Goal: Find specific page/section: Find specific page/section

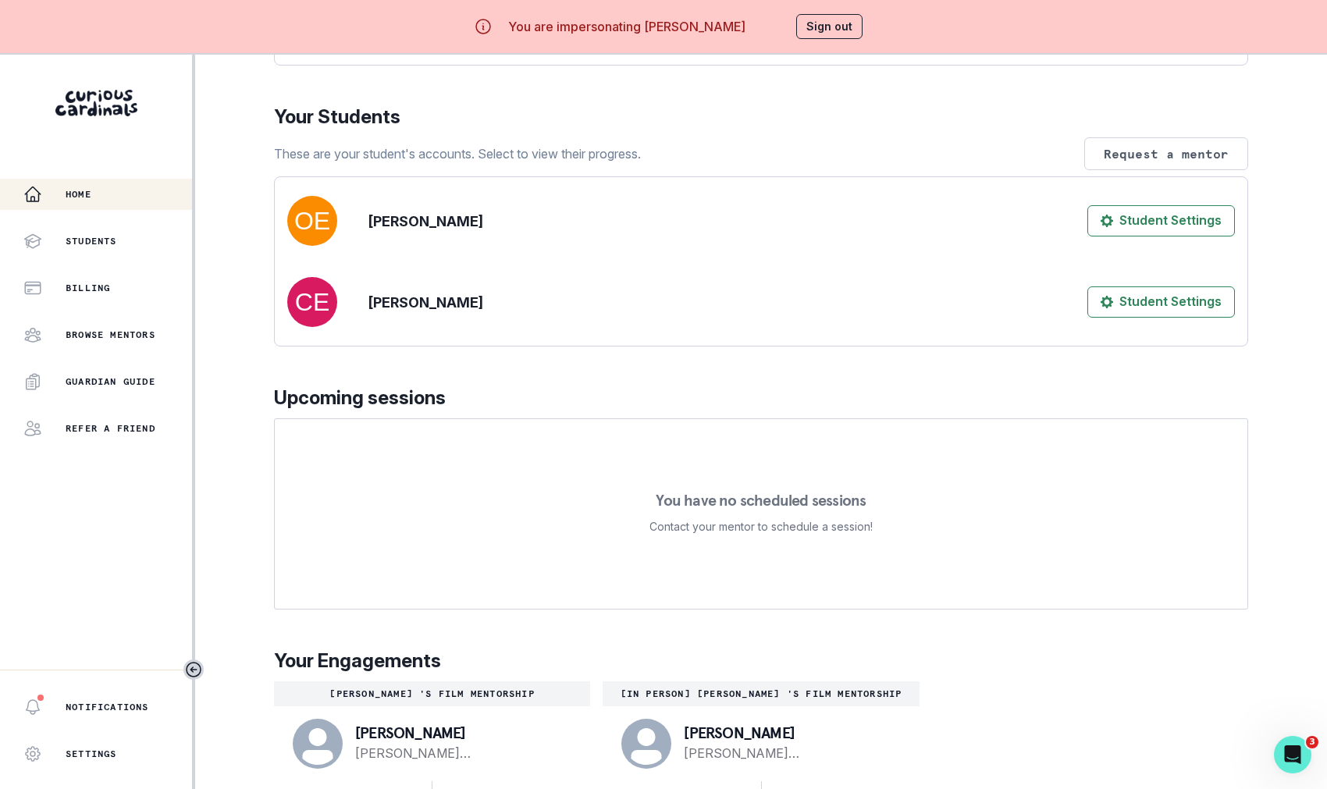
scroll to position [55, 0]
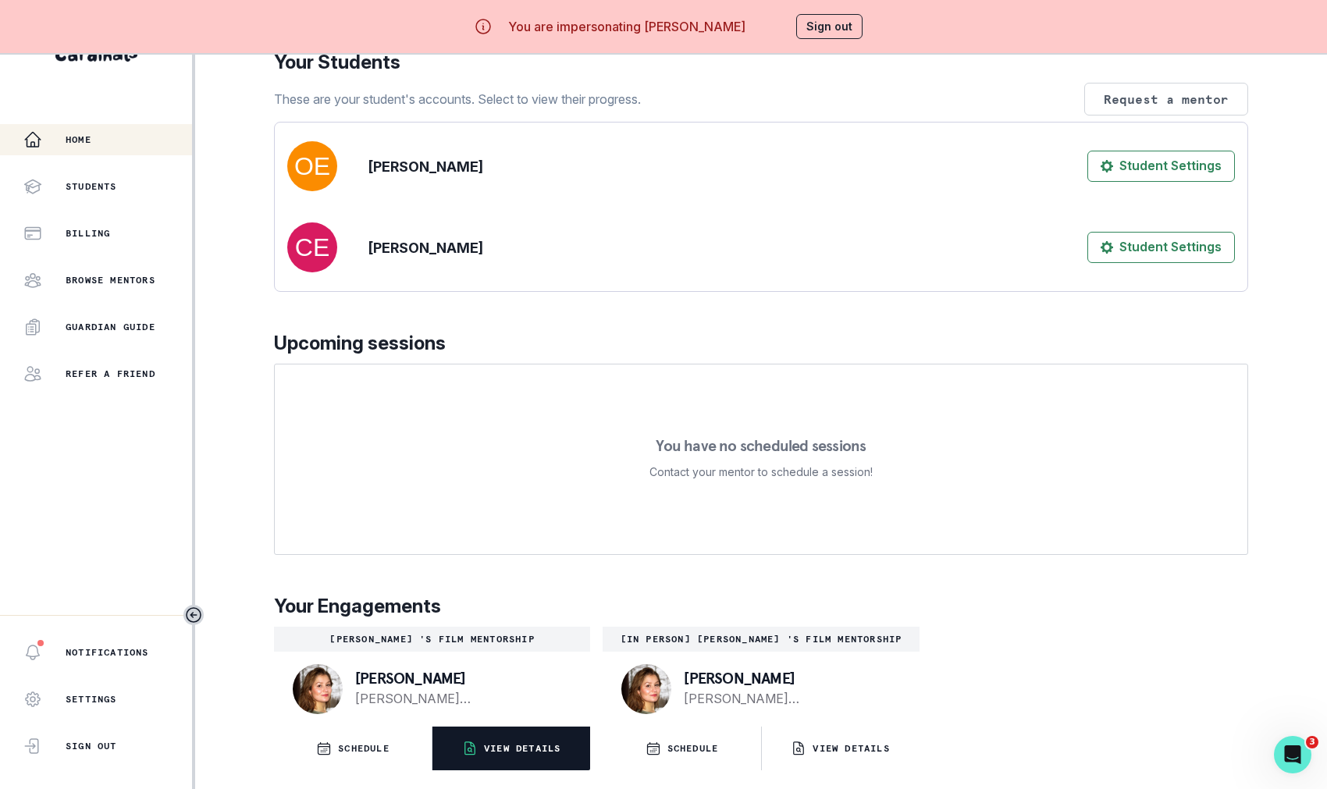
click at [539, 749] on p "VIEW DETAILS" at bounding box center [522, 748] width 77 height 12
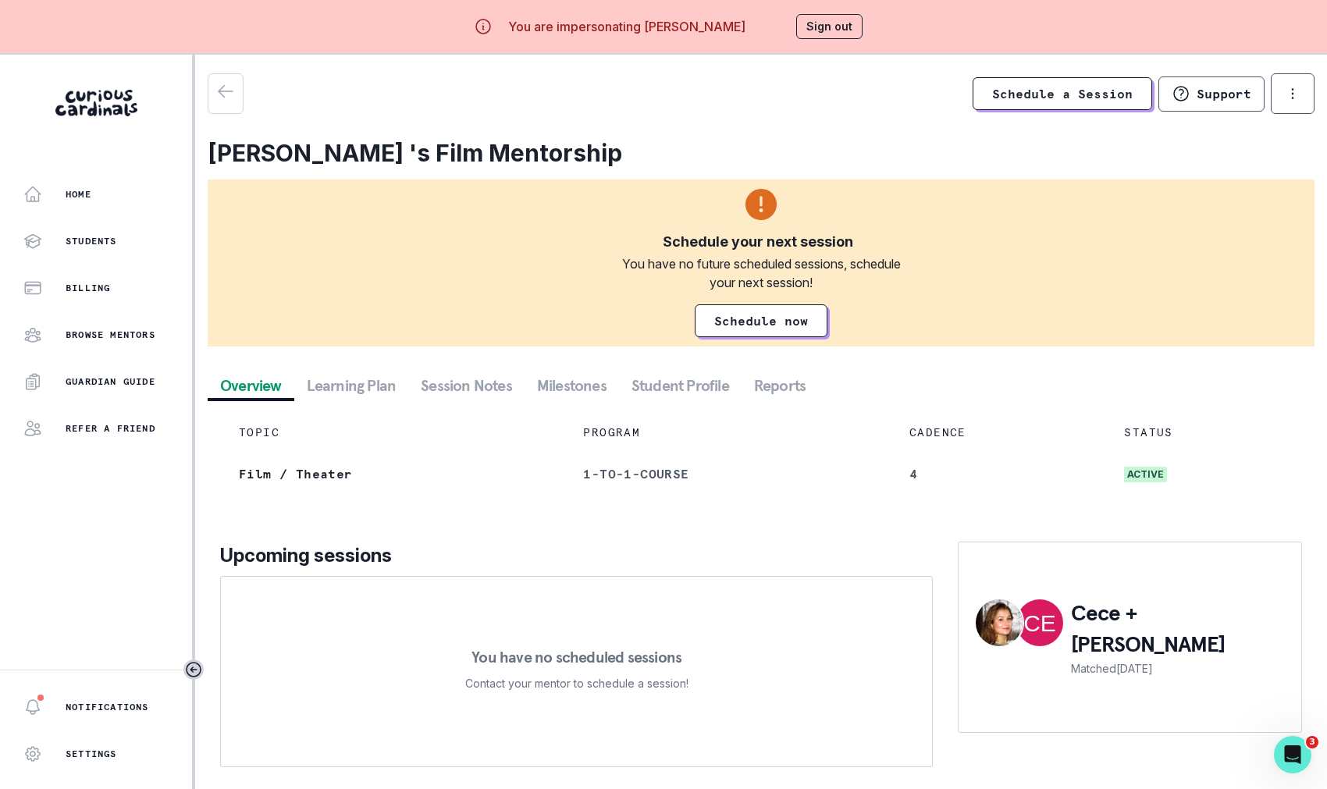
click at [447, 374] on button "Session Notes" at bounding box center [466, 386] width 116 height 28
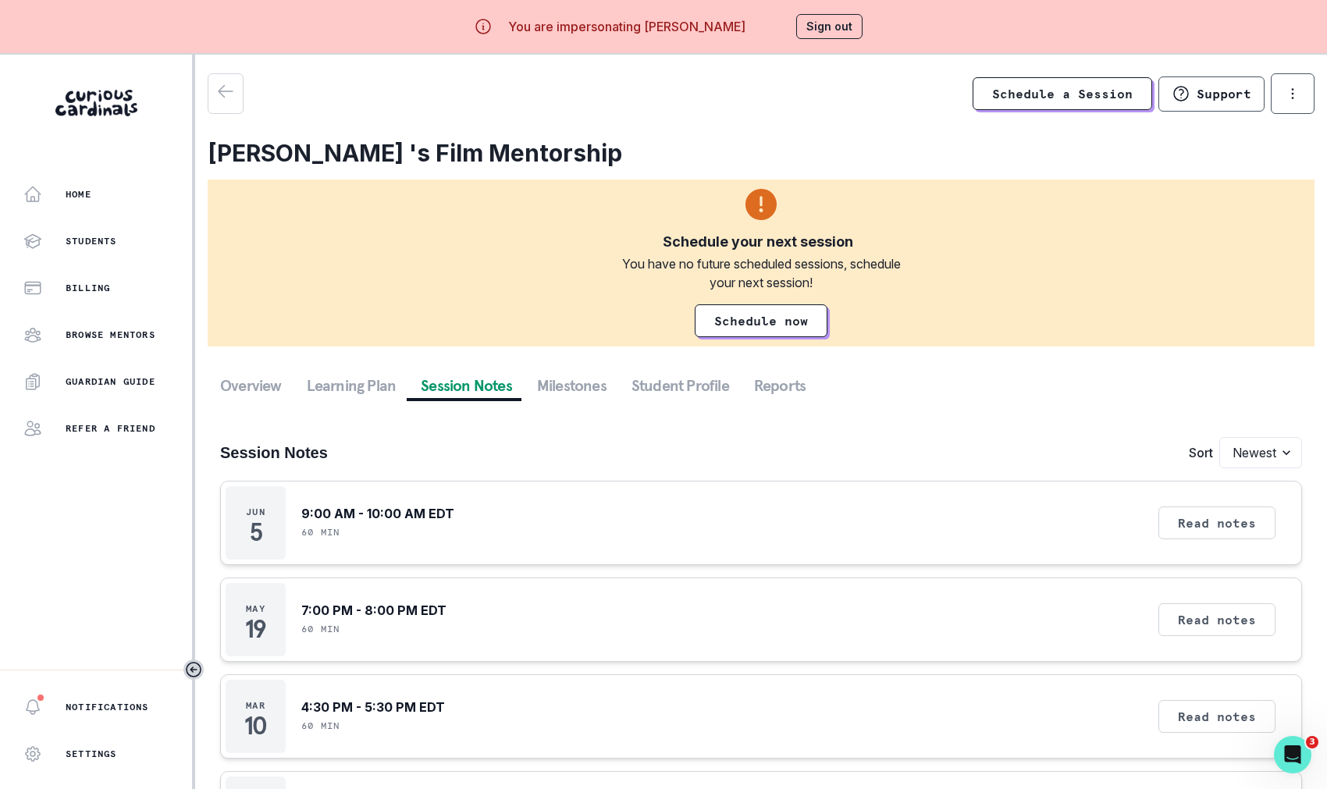
click at [829, 17] on button "Sign out" at bounding box center [829, 26] width 66 height 25
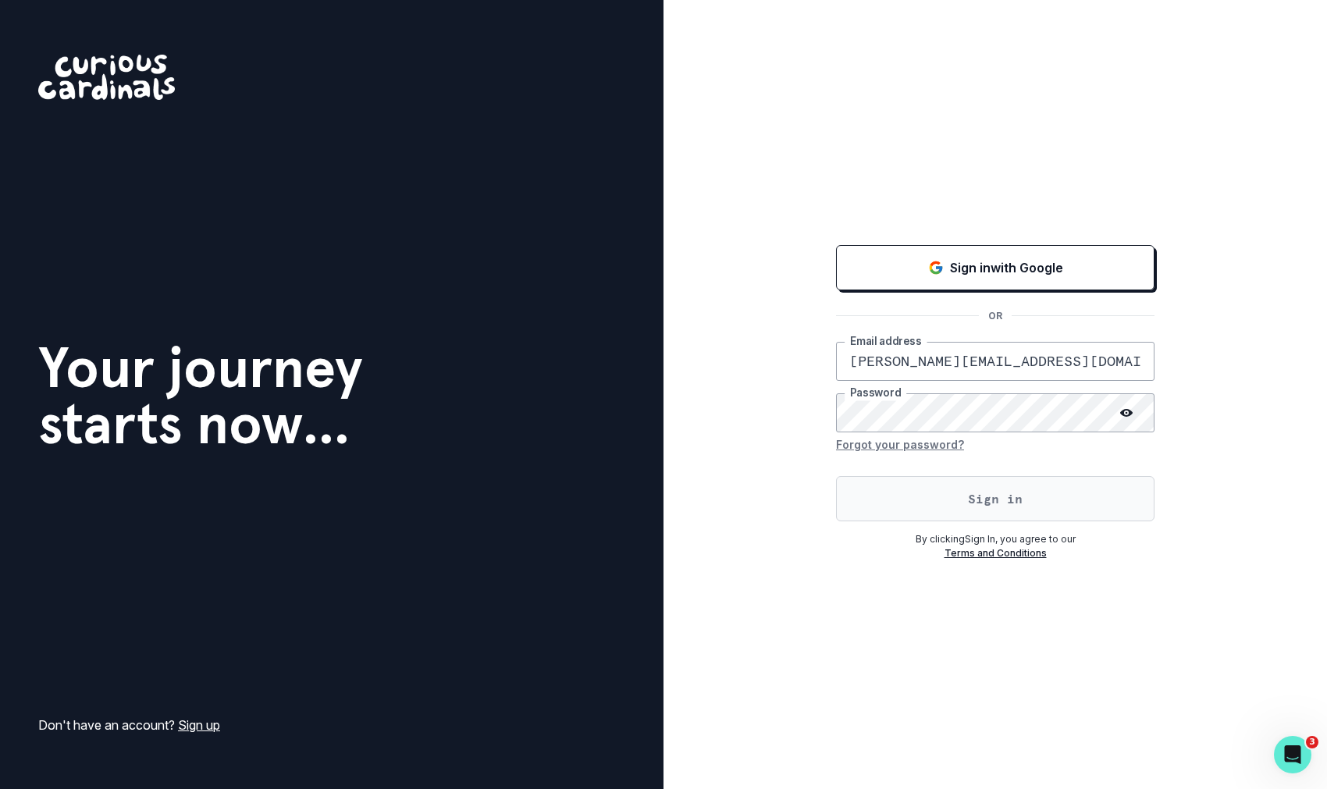
click at [857, 479] on button "Sign in" at bounding box center [995, 498] width 319 height 45
